Goal: Task Accomplishment & Management: Use online tool/utility

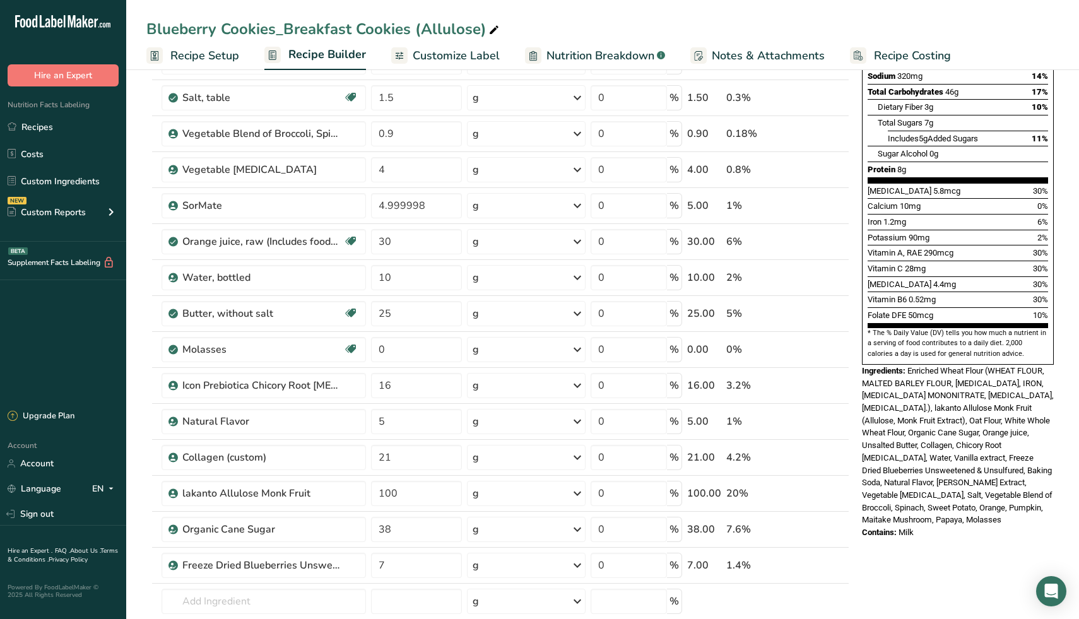
scroll to position [252, 0]
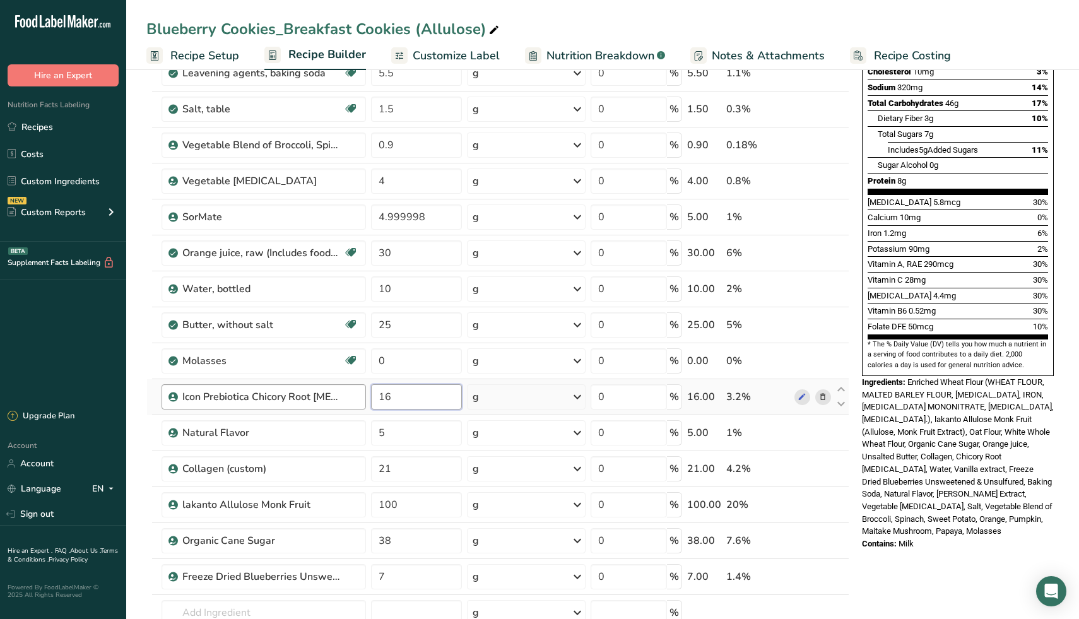
drag, startPoint x: 404, startPoint y: 399, endPoint x: 356, endPoint y: 399, distance: 48.6
click at [356, 399] on tr "Icon Prebiotica Chicory Root [MEDICAL_DATA] L90 16 g Weight Units g kg mg See m…" at bounding box center [498, 397] width 702 height 36
type input "8"
click at [921, 561] on div "* This label's values have been manually overridden Nutrition Facts 7 Servings …" at bounding box center [958, 508] width 202 height 1349
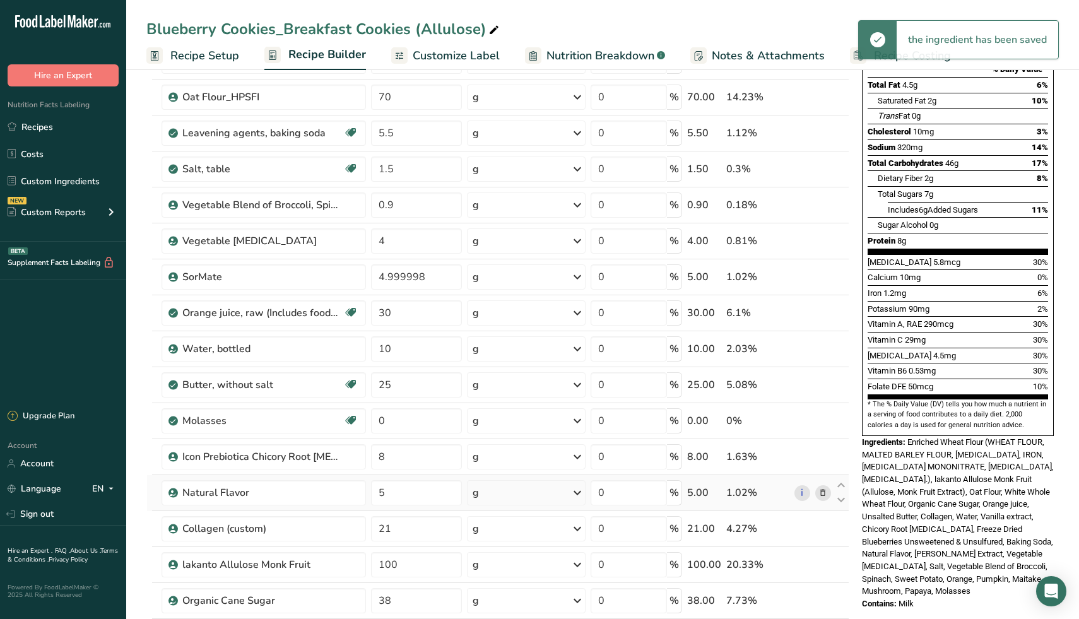
scroll to position [191, 0]
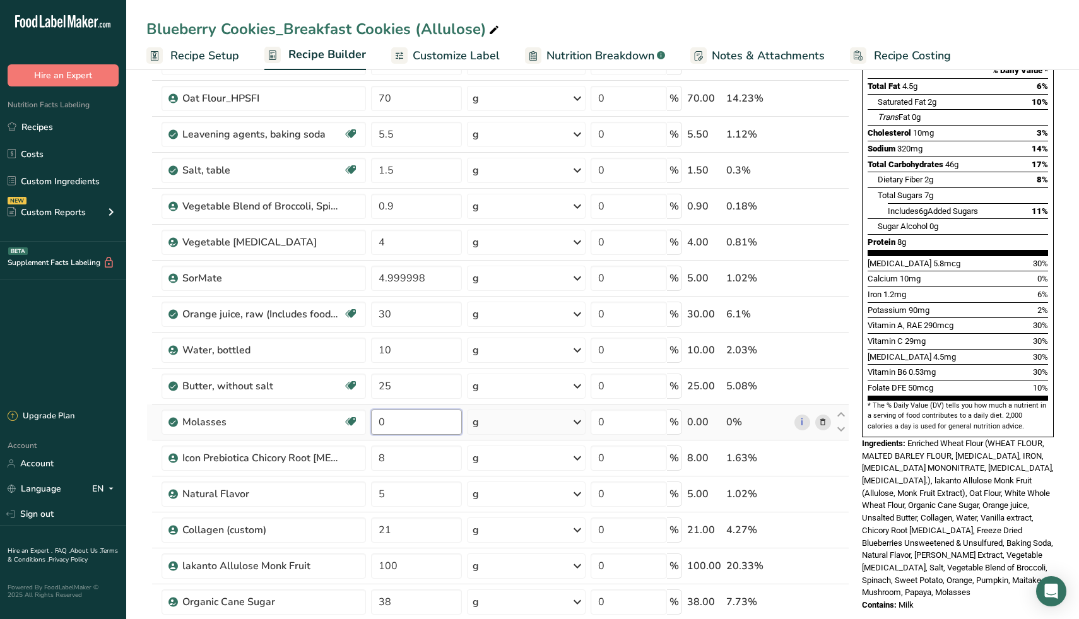
click at [425, 426] on input "0" at bounding box center [416, 421] width 91 height 25
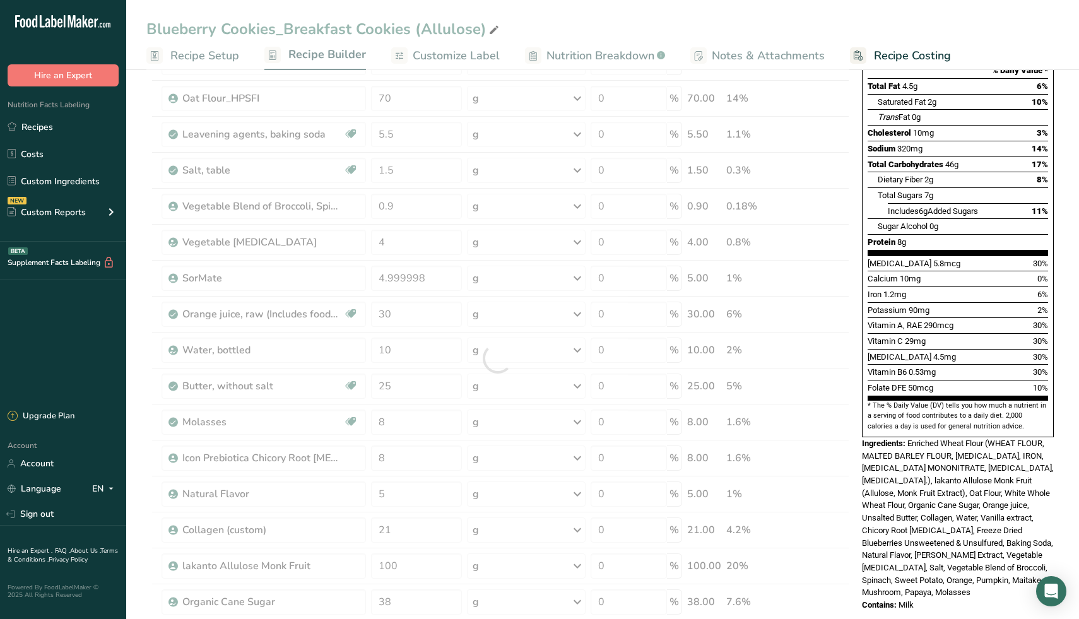
click at [964, 586] on div "* This label's values have been manually overridden Nutrition Facts 7 Servings …" at bounding box center [958, 569] width 202 height 1349
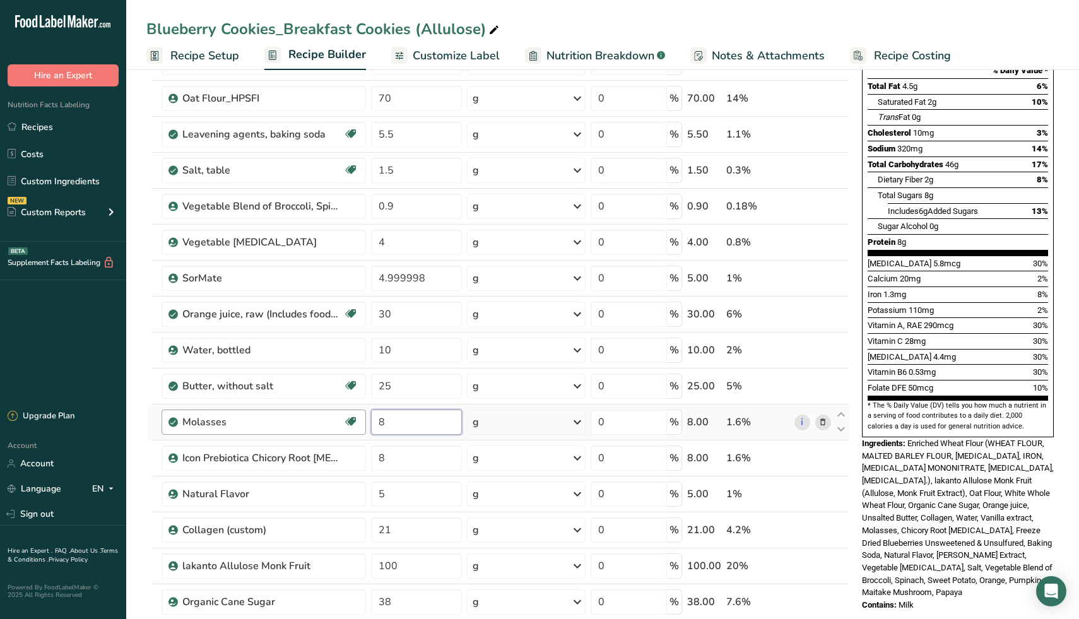
drag, startPoint x: 409, startPoint y: 420, endPoint x: 324, endPoint y: 420, distance: 85.2
click at [324, 420] on tr "Molasses Dairy free Gluten free Vegan Vegetarian Soy free 8 g Portions 1 cup 1 …" at bounding box center [498, 422] width 702 height 36
type input "0"
click at [852, 592] on div "Add Ingredients Manage Recipe Delete Recipe Duplicate Recipe Scale Recipe Save …" at bounding box center [501, 569] width 710 height 1349
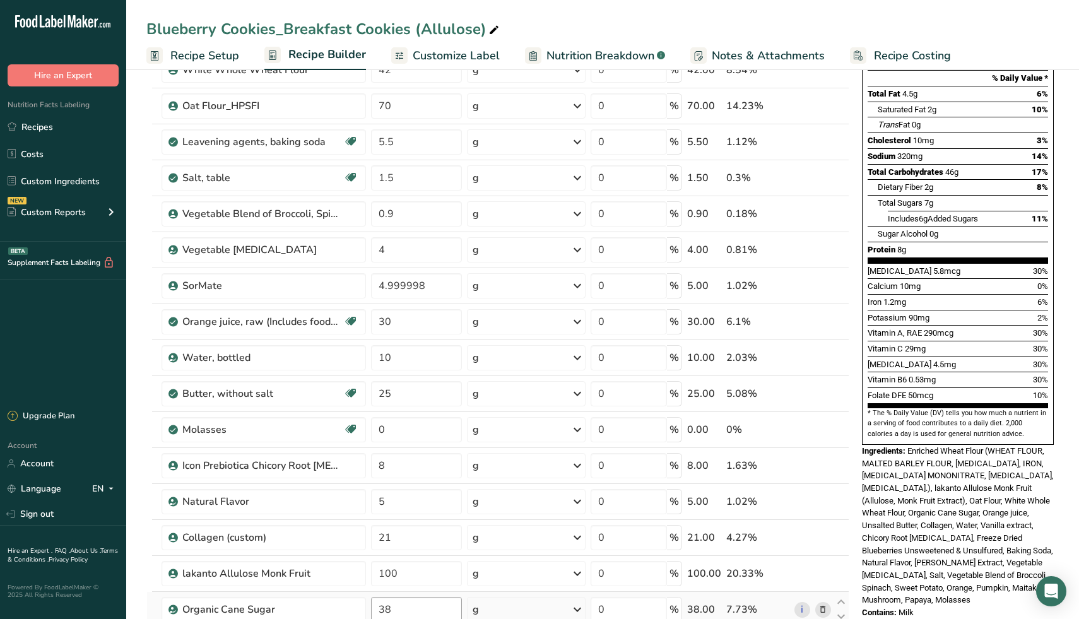
scroll to position [182, 0]
drag, startPoint x: 416, startPoint y: 457, endPoint x: 365, endPoint y: 458, distance: 50.5
click at [365, 458] on tr "Icon Prebiotica Chicory Root [MEDICAL_DATA] L90 8 g Weight Units g kg mg See mo…" at bounding box center [498, 467] width 702 height 36
click at [387, 466] on input "8" at bounding box center [416, 466] width 91 height 25
type input "16"
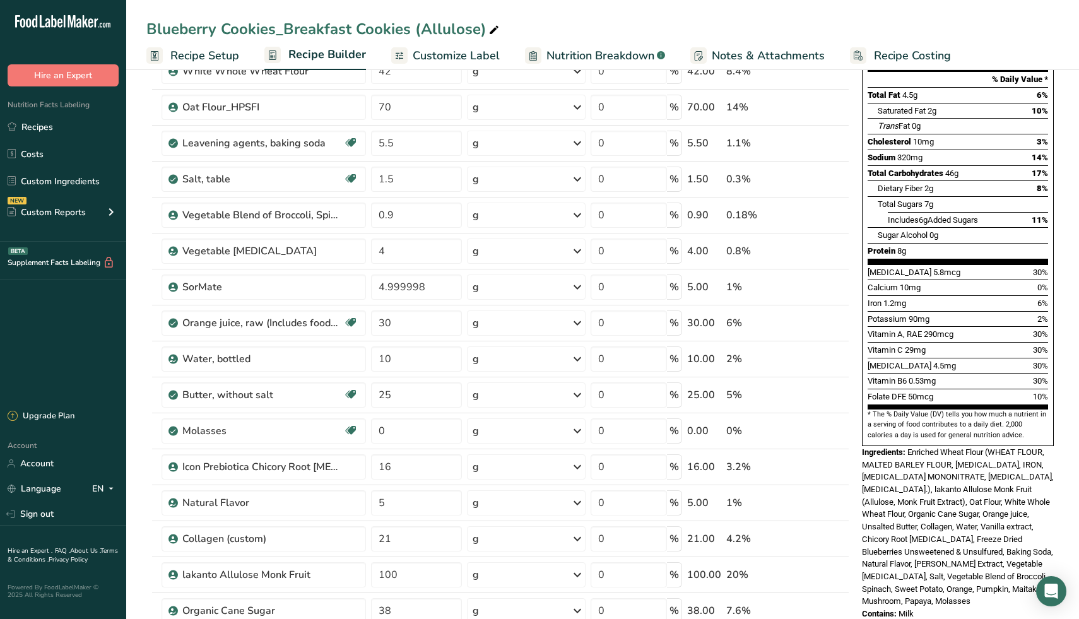
click at [849, 328] on div "Ingredient * Amount * Unit * Waste * .a-a{fill:#347362;}.b-a{fill:#fff;} Grams …" at bounding box center [497, 367] width 703 height 825
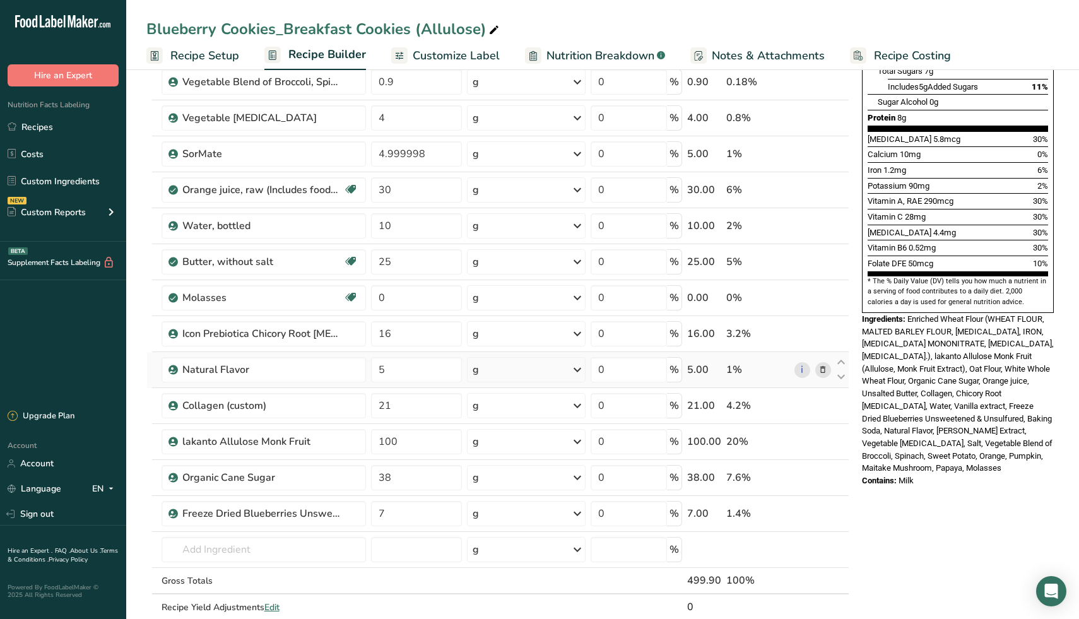
scroll to position [329, 0]
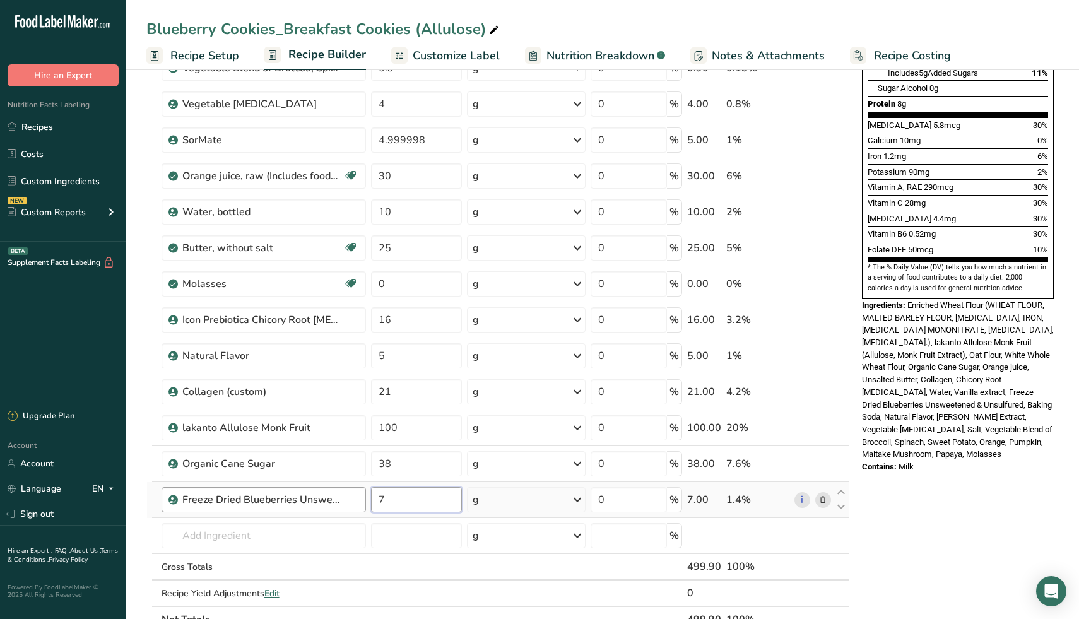
drag, startPoint x: 401, startPoint y: 502, endPoint x: 345, endPoint y: 502, distance: 56.1
click at [345, 502] on tr "Freeze Dried Blueberries Unsweetened & Unsulfured 7 g Weight Units g kg mg See …" at bounding box center [498, 500] width 702 height 36
type input "9"
click at [970, 523] on div "* This label's values have been manually overridden Nutrition Facts 7 Servings …" at bounding box center [958, 431] width 202 height 1349
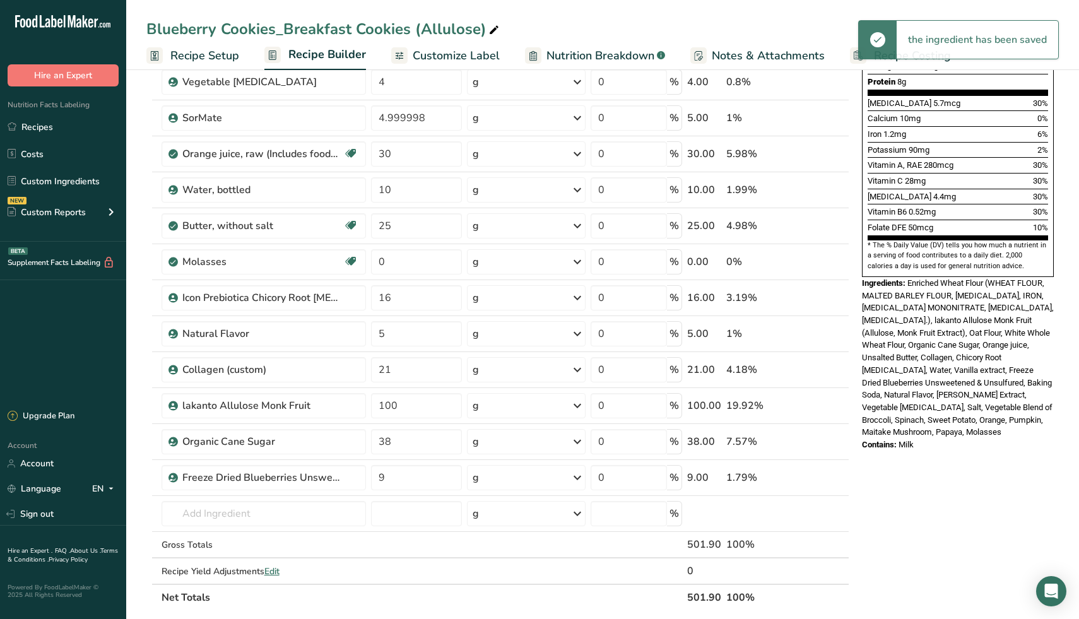
scroll to position [351, 0]
click at [428, 477] on input "9" at bounding box center [416, 476] width 91 height 25
type input "9"
type input "8"
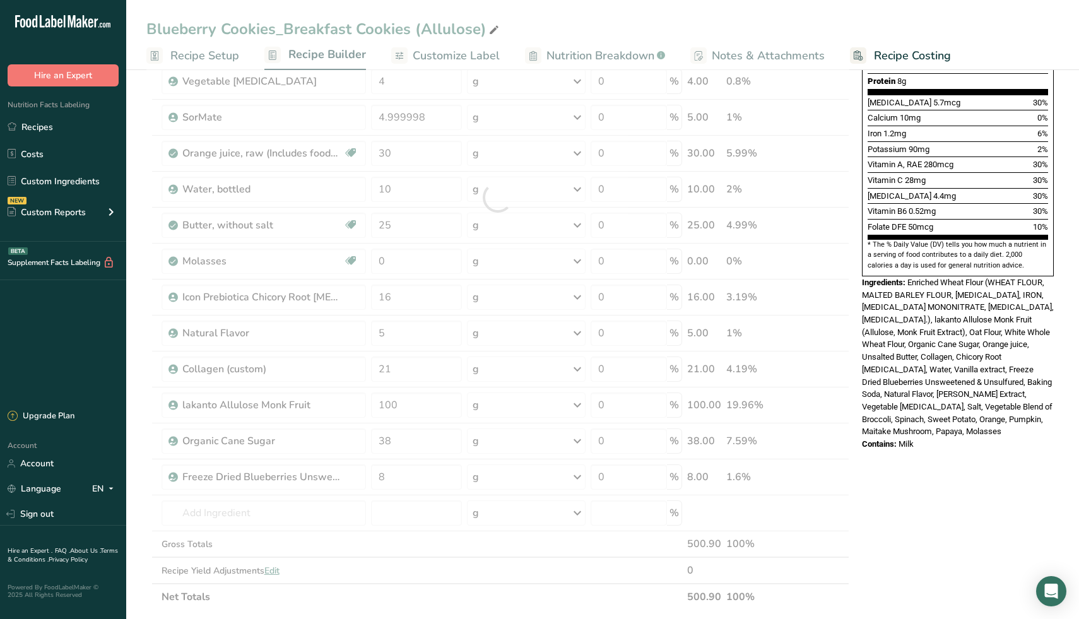
click at [1013, 486] on div "* This label's values have been manually overridden Nutrition Facts 7 Servings …" at bounding box center [958, 408] width 202 height 1349
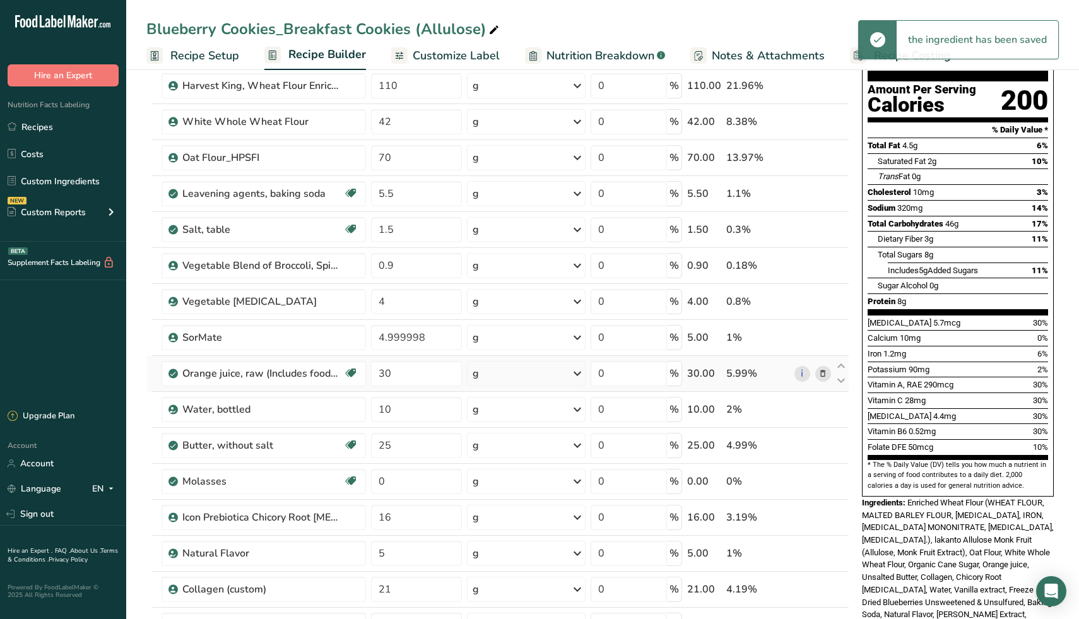
scroll to position [132, 0]
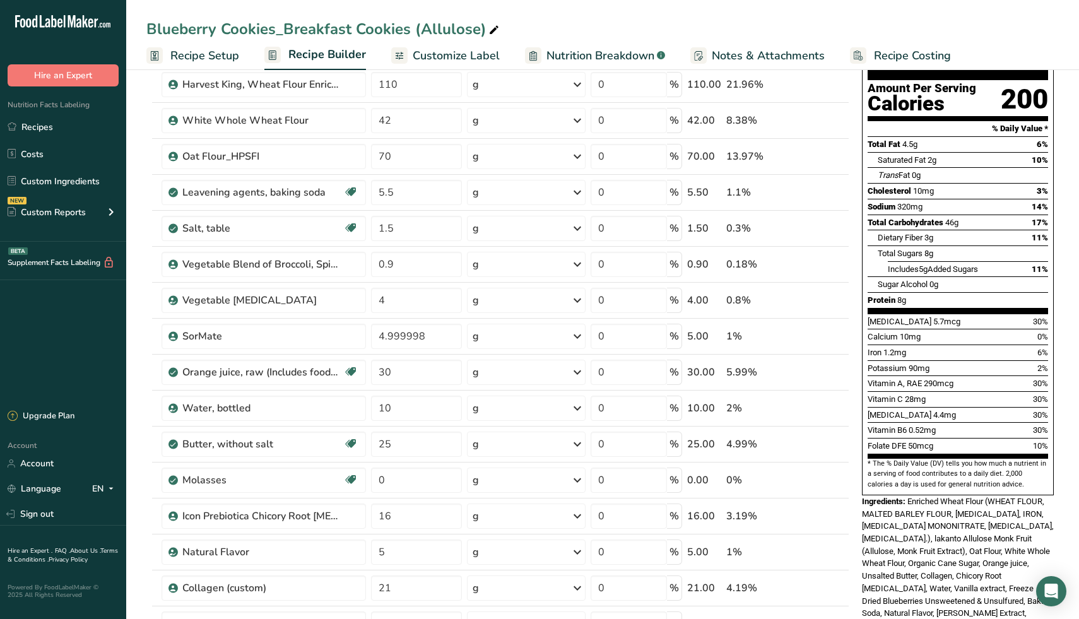
click at [857, 590] on div "Nutrition Facts 7 Servings Per Container Serving Size 1 Cookie (72g) Amount Per…" at bounding box center [958, 320] width 202 height 710
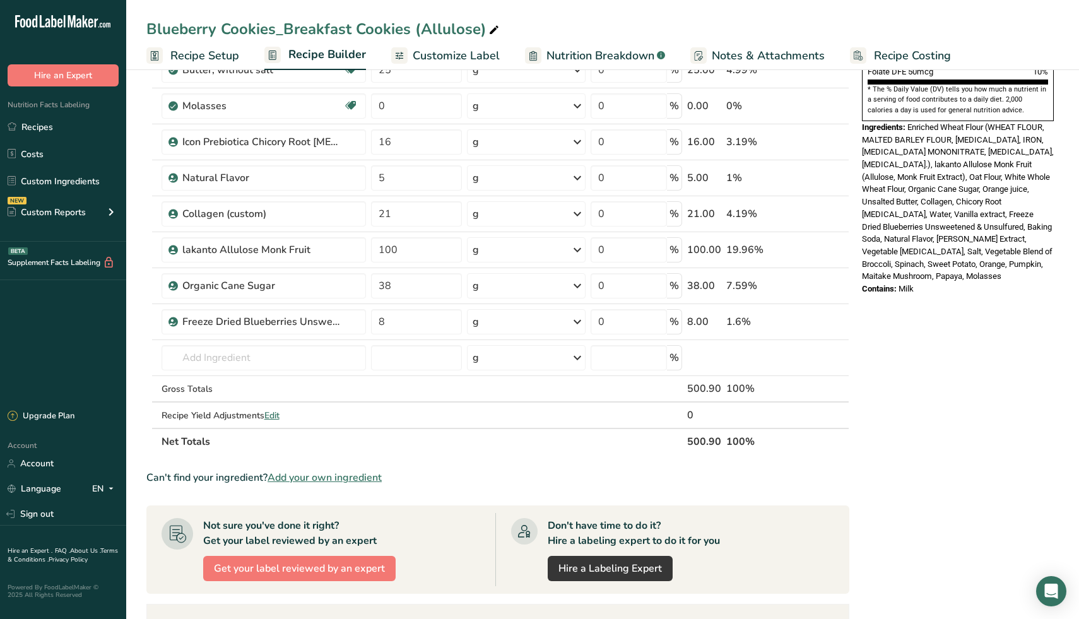
scroll to position [507, 0]
click at [401, 321] on input "8" at bounding box center [416, 321] width 91 height 25
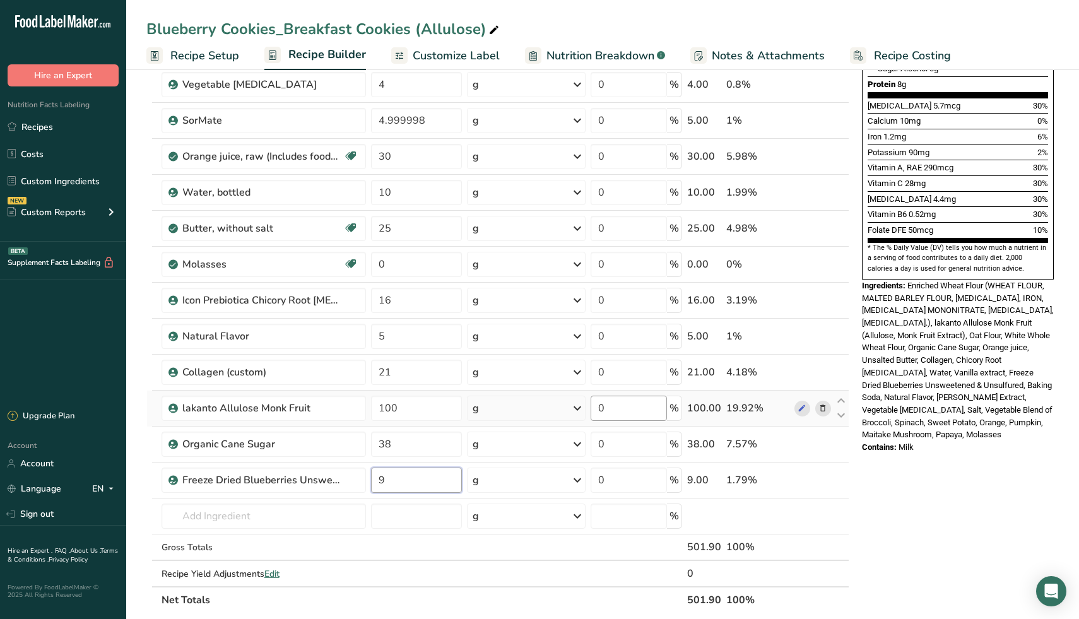
scroll to position [272, 0]
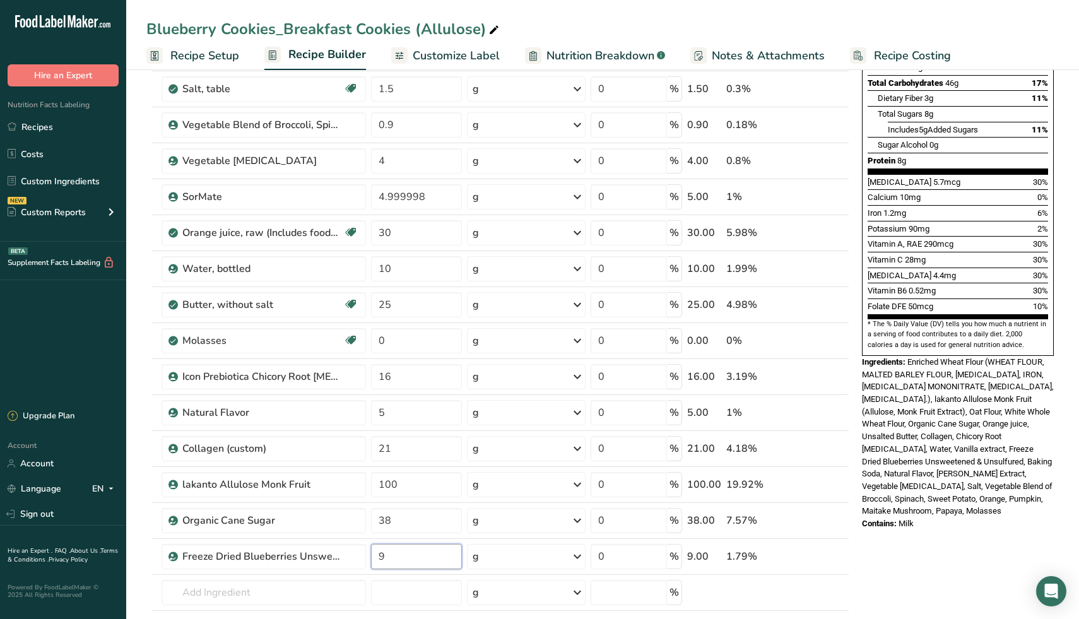
type input "9"
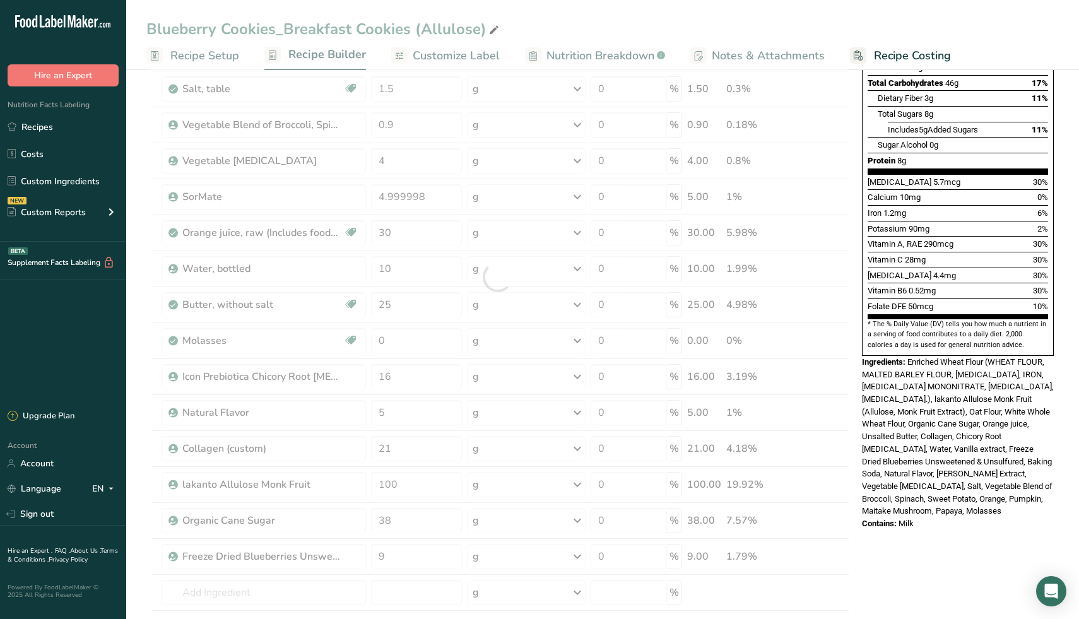
click at [1005, 608] on div "* This label's values have been manually overridden Nutrition Facts 7 Servings …" at bounding box center [958, 488] width 202 height 1349
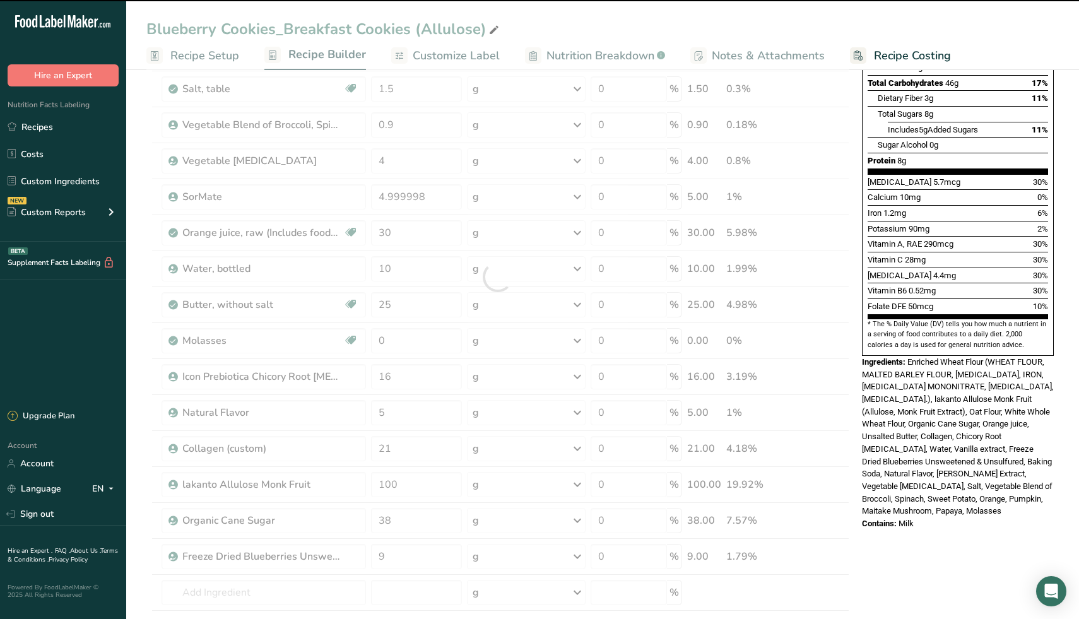
click at [958, 523] on div "* This label's values have been manually overridden Nutrition Facts 7 Servings …" at bounding box center [958, 488] width 202 height 1349
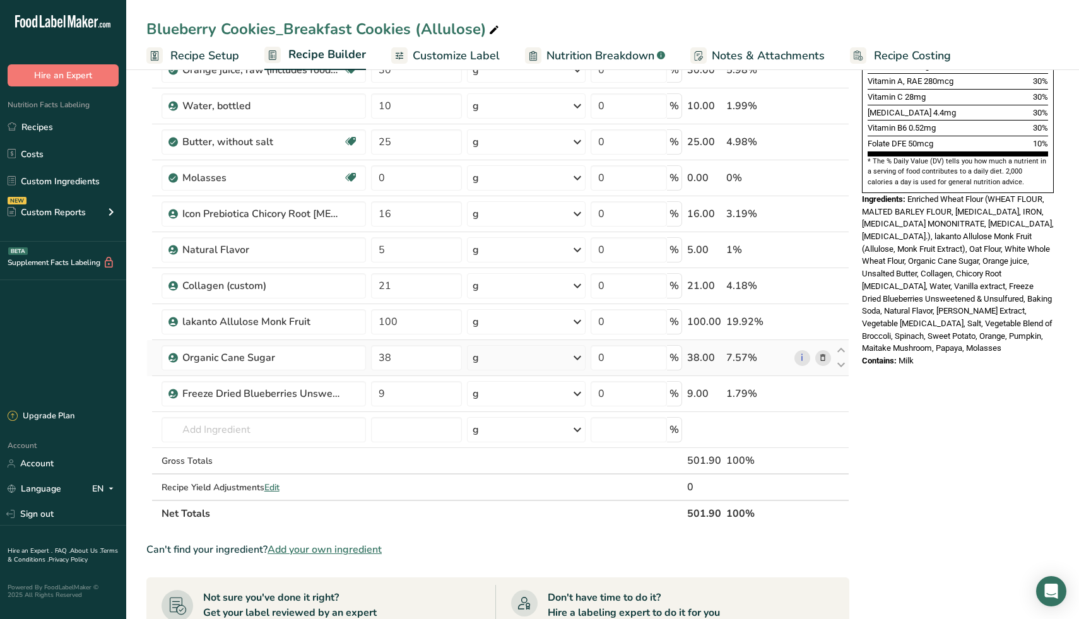
scroll to position [442, 0]
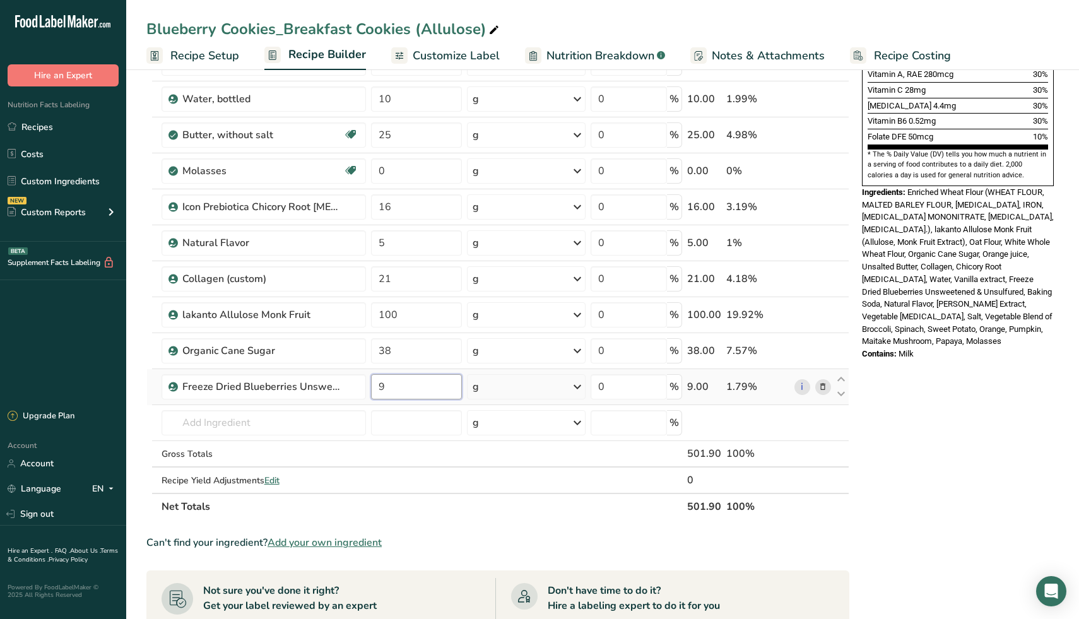
click at [419, 391] on input "9" at bounding box center [416, 386] width 91 height 25
type input "7"
click at [972, 380] on div "* This label's values have been manually overridden Nutrition Facts 7 Servings …" at bounding box center [958, 318] width 202 height 1349
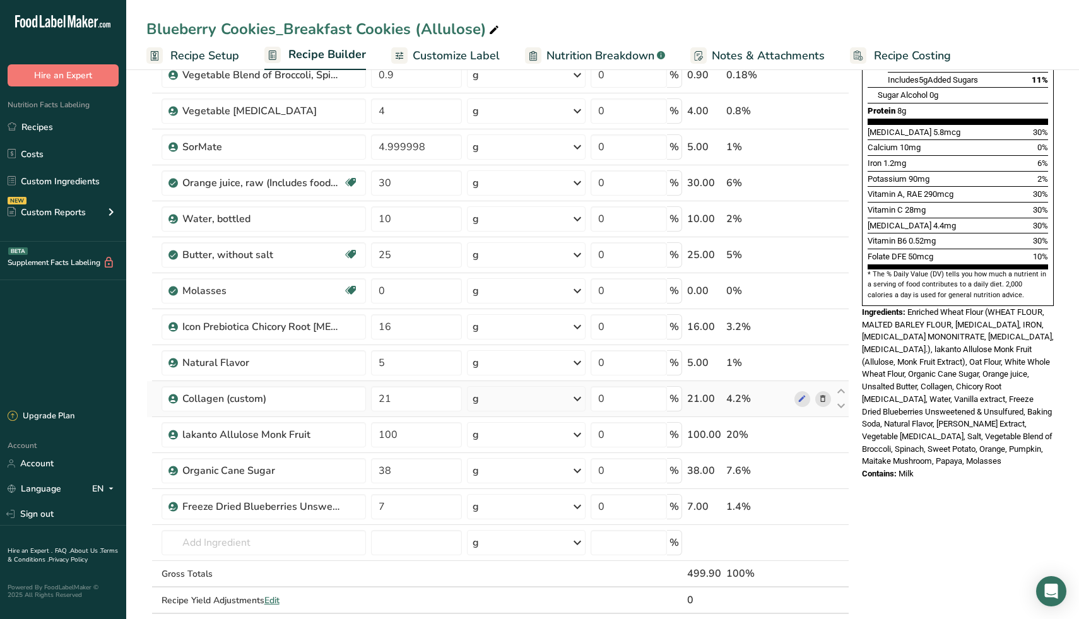
scroll to position [348, 0]
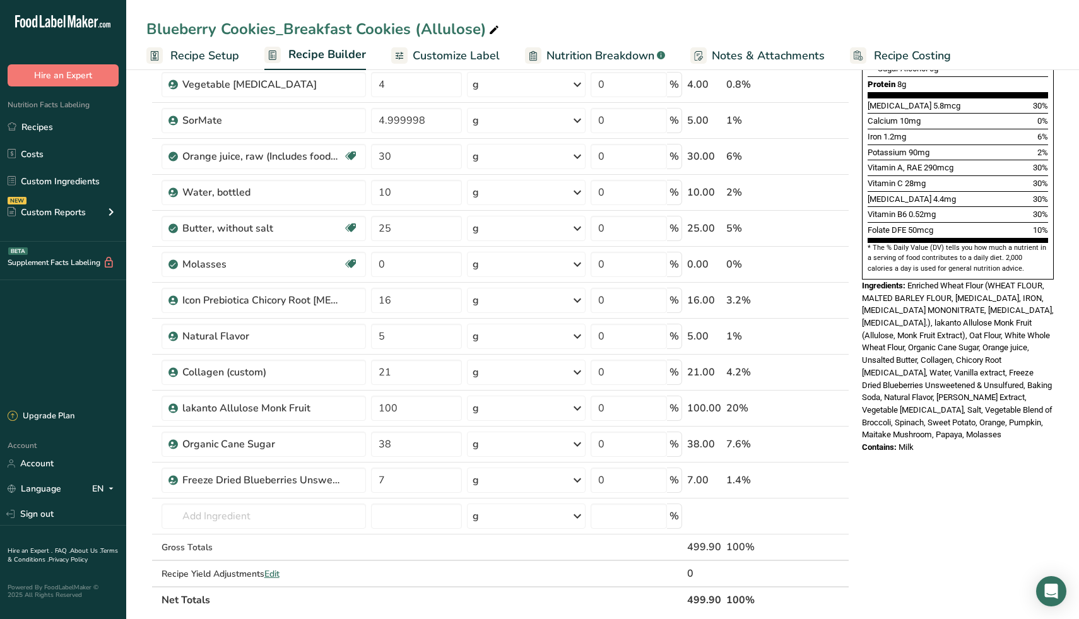
click at [960, 463] on div "* This label's values have been manually overridden Nutrition Facts 7 Servings …" at bounding box center [958, 412] width 202 height 1349
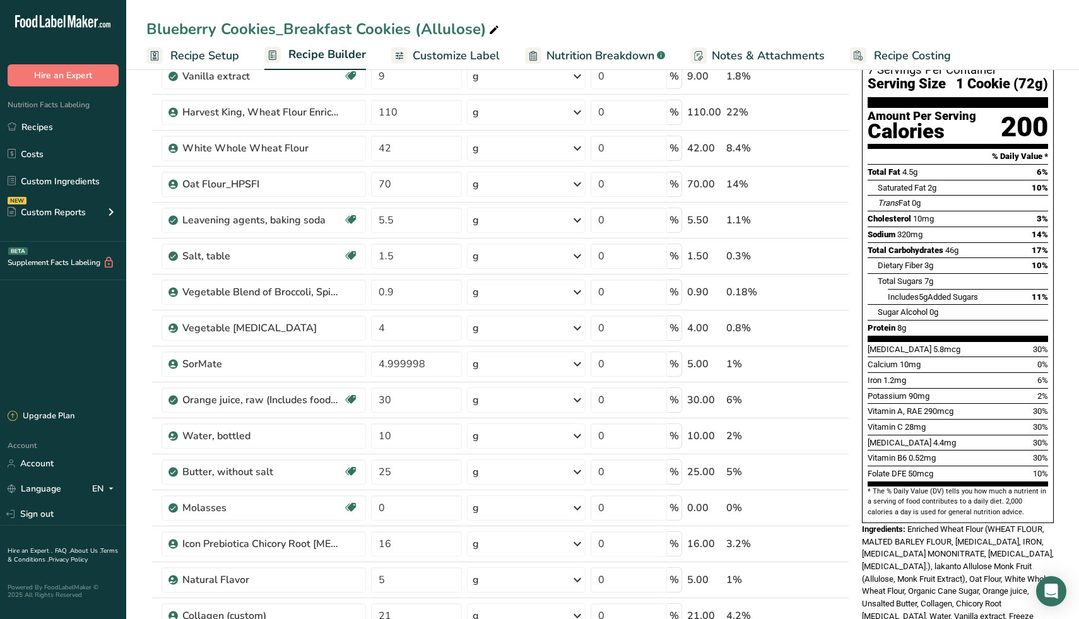
scroll to position [79, 0]
